Goal: Information Seeking & Learning: Learn about a topic

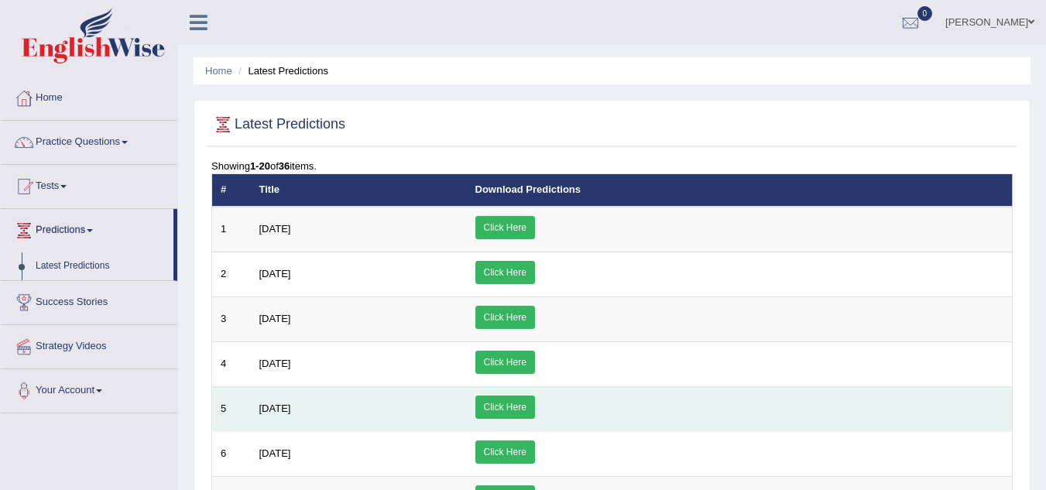
drag, startPoint x: 411, startPoint y: 387, endPoint x: 392, endPoint y: 386, distance: 19.4
click at [392, 386] on td "[DATE]" at bounding box center [359, 408] width 216 height 45
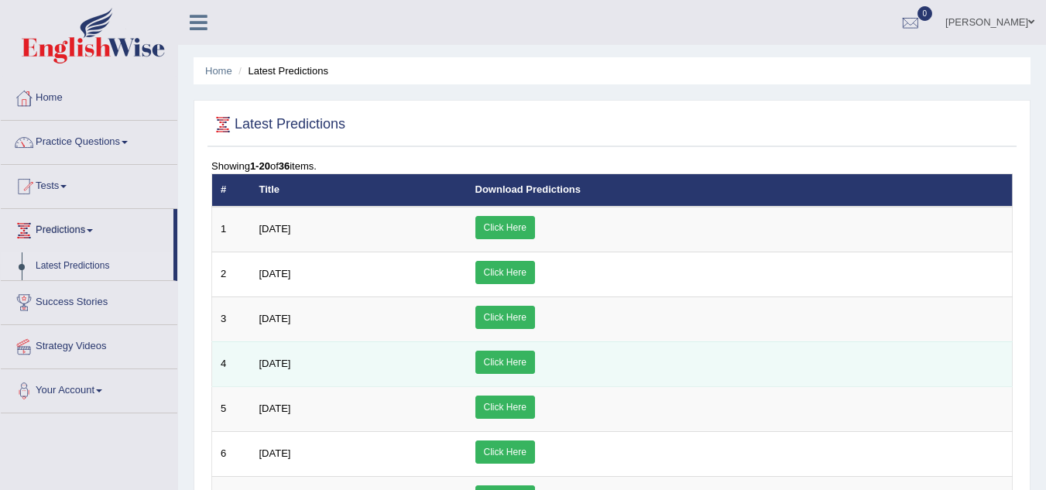
click at [369, 381] on td "[DATE]" at bounding box center [359, 363] width 216 height 45
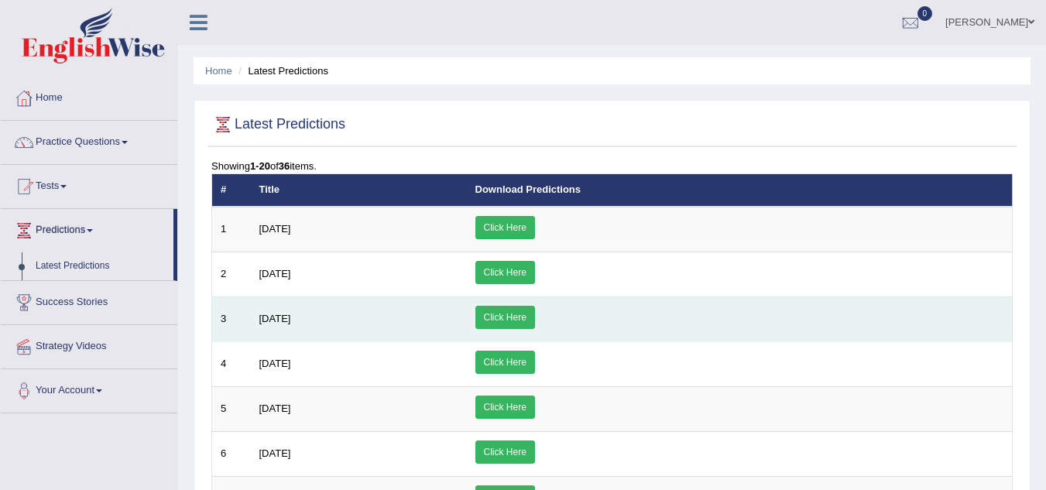
click at [319, 339] on td "[DATE]" at bounding box center [359, 319] width 216 height 45
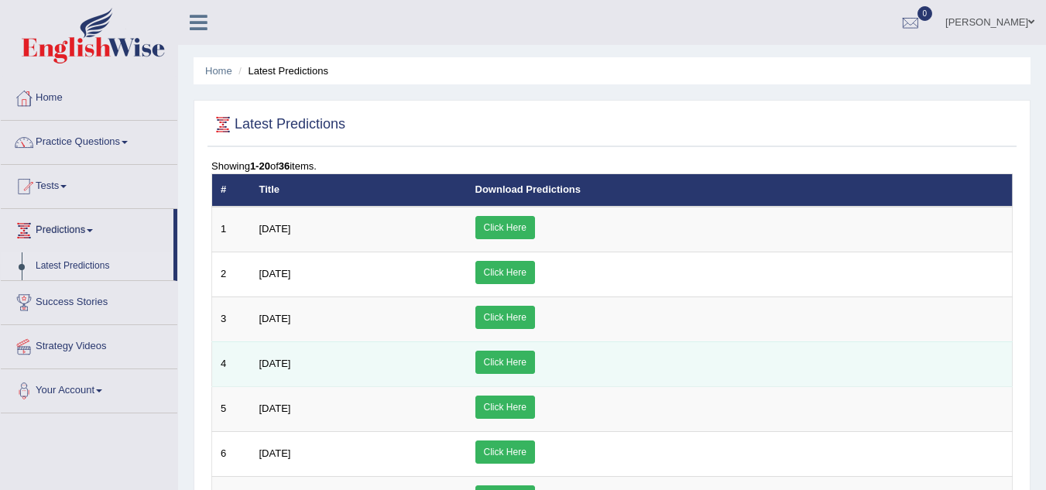
click at [356, 385] on td "[DATE]" at bounding box center [359, 363] width 216 height 45
click at [360, 376] on td "[DATE]" at bounding box center [359, 363] width 216 height 45
click at [338, 363] on td "[DATE]" at bounding box center [359, 363] width 216 height 45
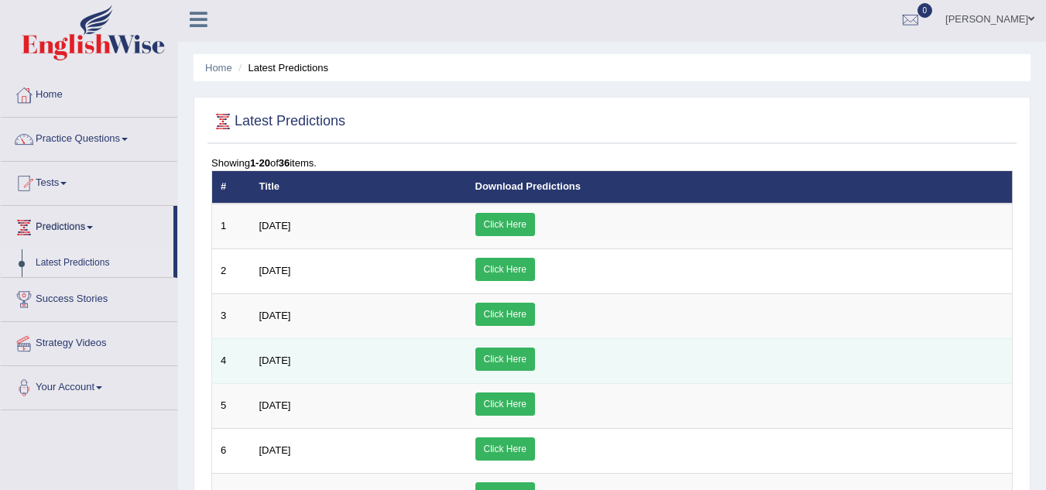
scroll to position [6, 0]
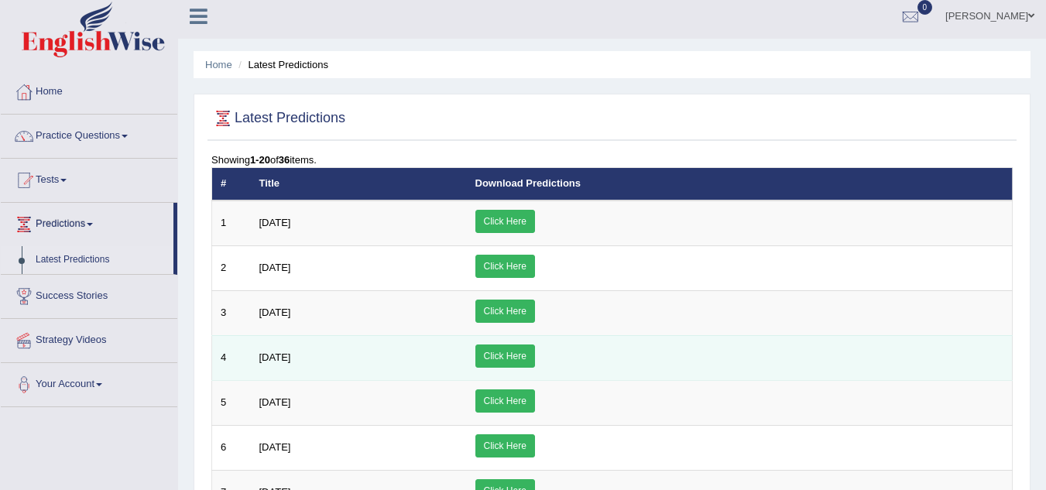
click at [356, 376] on td "[DATE]" at bounding box center [359, 357] width 216 height 45
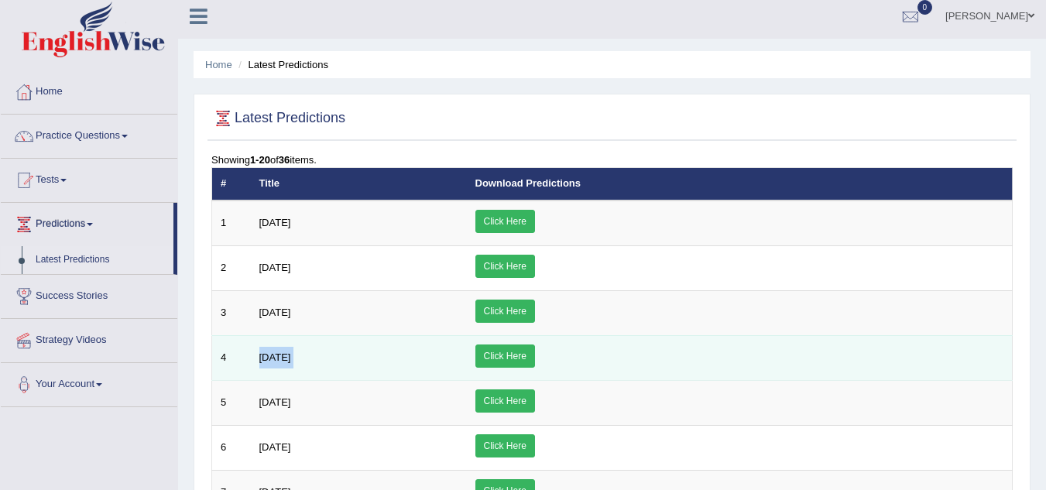
click at [356, 376] on td "[DATE]" at bounding box center [359, 357] width 216 height 45
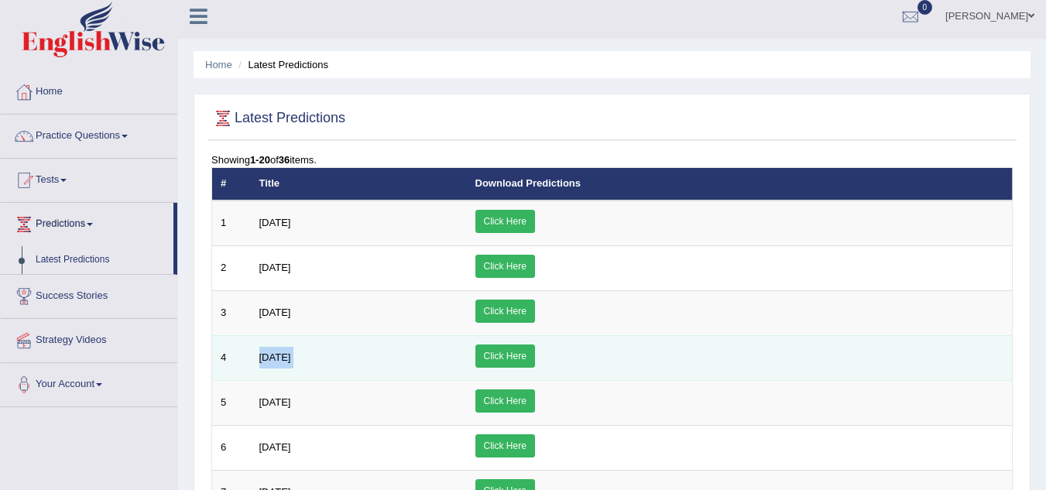
click at [356, 376] on td "[DATE]" at bounding box center [359, 357] width 216 height 45
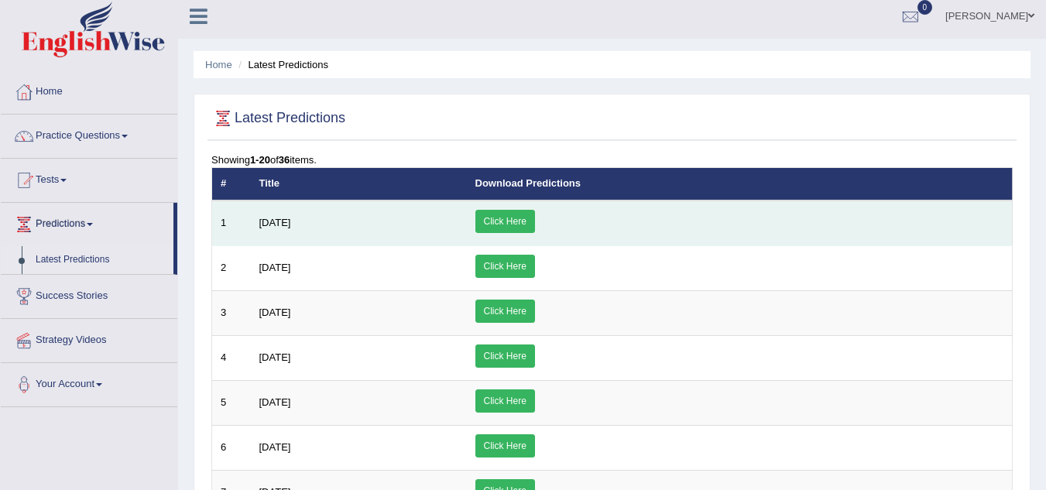
click at [438, 208] on td "[DATE]" at bounding box center [359, 224] width 216 height 46
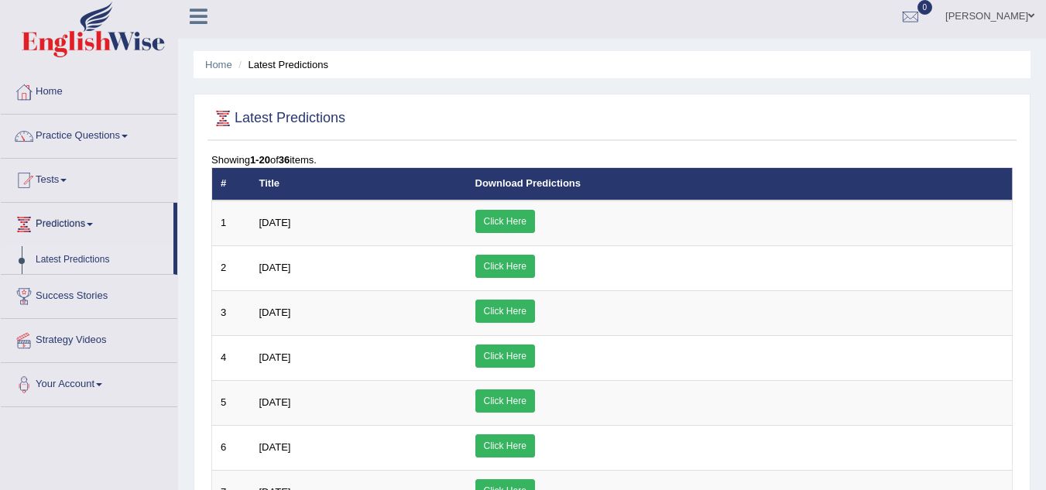
drag, startPoint x: 438, startPoint y: 208, endPoint x: 362, endPoint y: 101, distance: 130.9
click at [67, 339] on link "Strategy Videos" at bounding box center [89, 338] width 177 height 39
